Goal: Task Accomplishment & Management: Complete application form

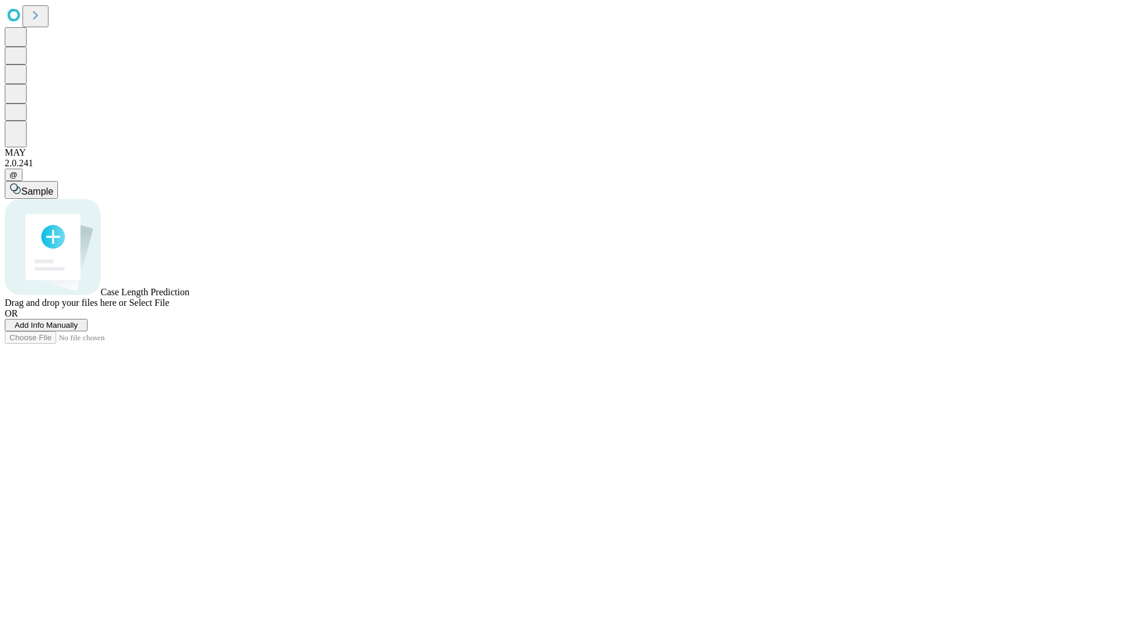
click at [78, 329] on span "Add Info Manually" at bounding box center [46, 325] width 63 height 9
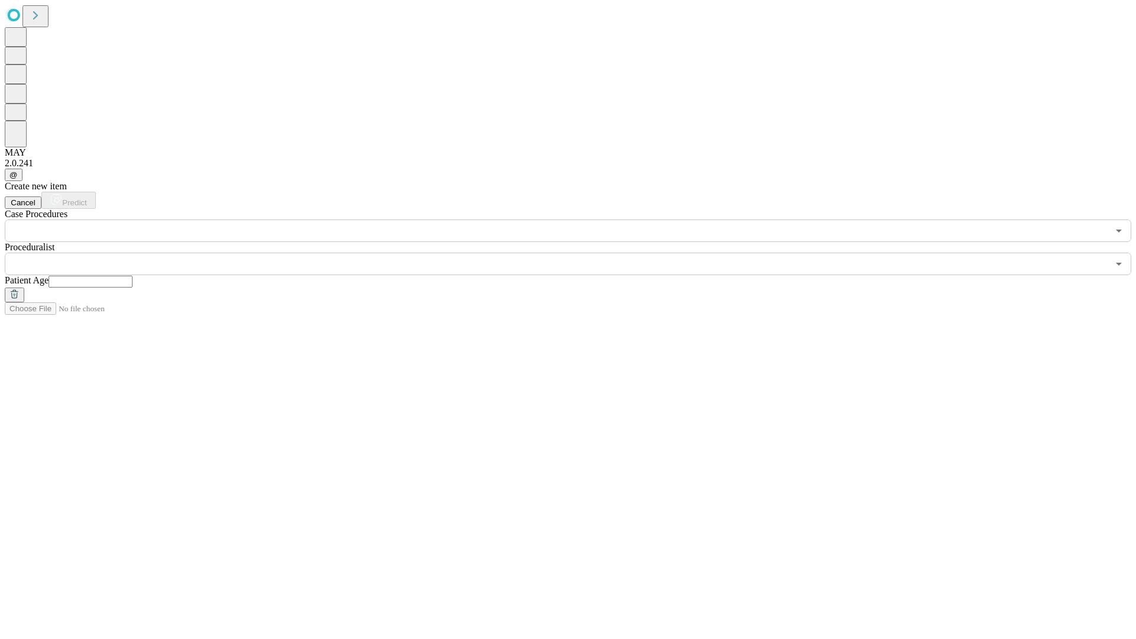
click at [132, 276] on input "text" at bounding box center [91, 282] width 84 height 12
type input "**"
click at [576, 253] on input "text" at bounding box center [556, 264] width 1103 height 22
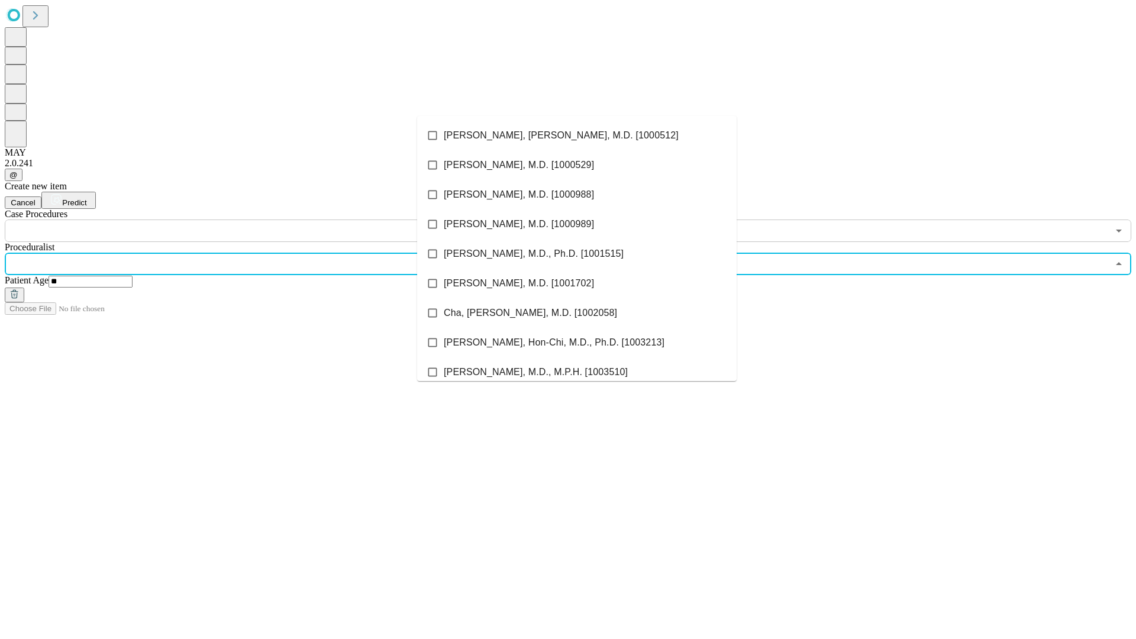
click at [577, 135] on li "[PERSON_NAME], [PERSON_NAME], M.D. [1000512]" at bounding box center [576, 136] width 319 height 30
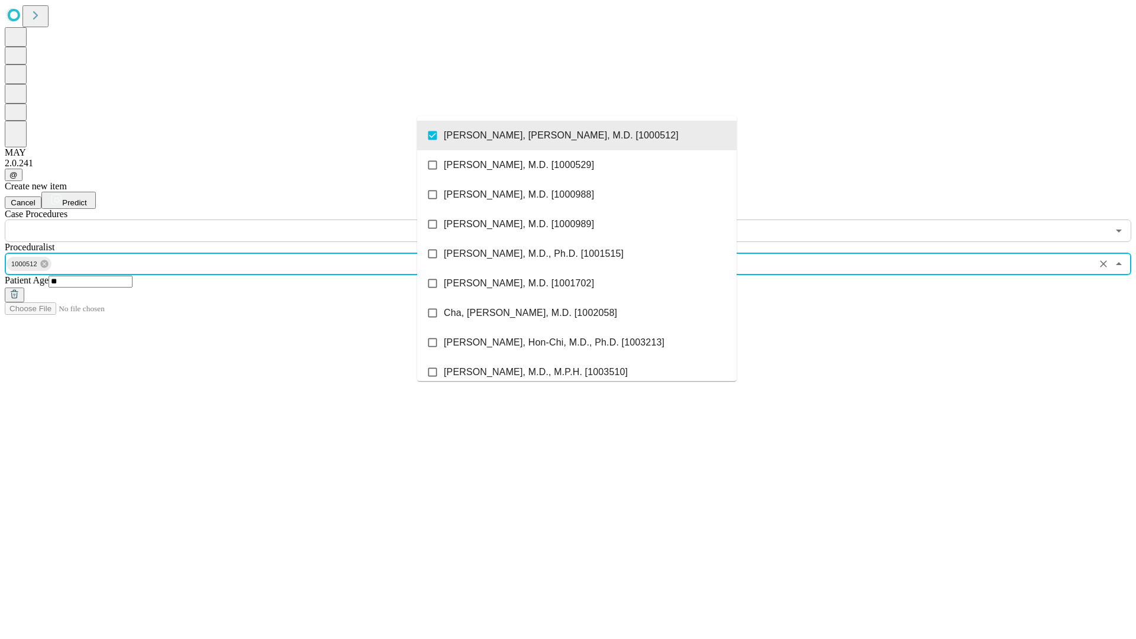
click at [248, 219] on input "text" at bounding box center [556, 230] width 1103 height 22
